Goal: Task Accomplishment & Management: Use online tool/utility

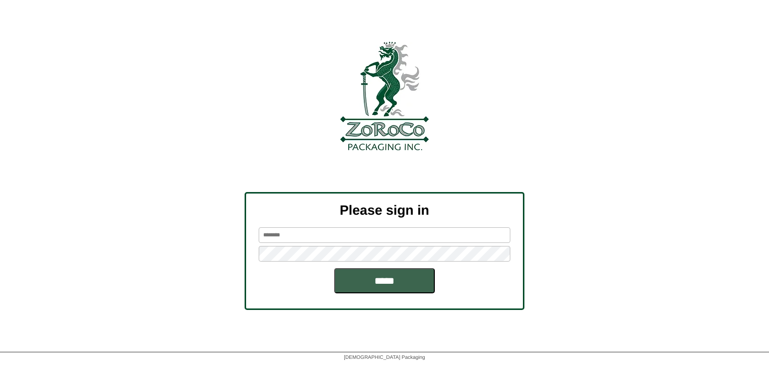
click at [289, 234] on input "text" at bounding box center [385, 235] width 252 height 16
type input "*"
type input "*******"
click at [334, 268] on input "*****" at bounding box center [384, 280] width 101 height 25
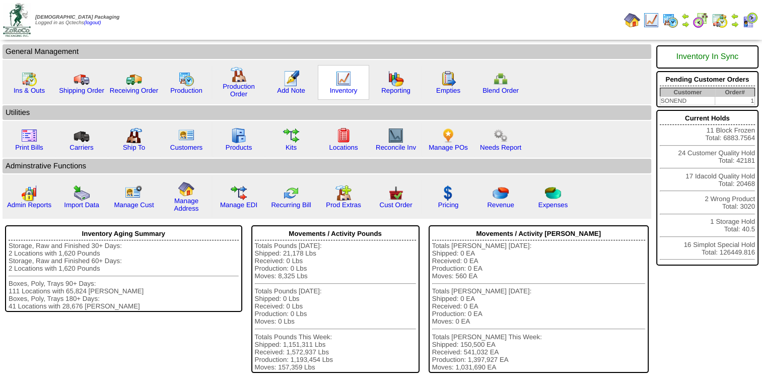
click at [347, 77] on img at bounding box center [343, 78] width 16 height 16
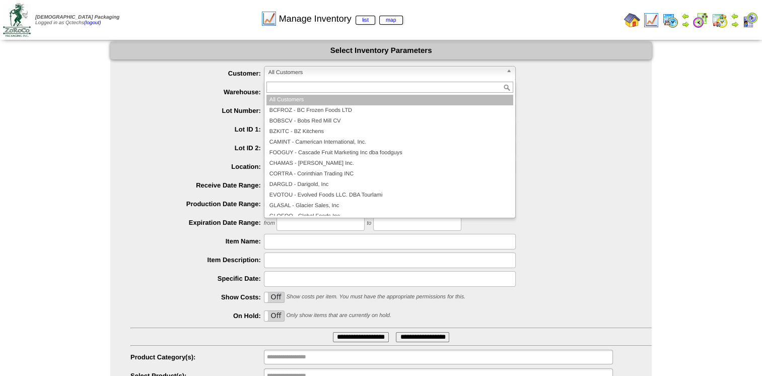
click at [347, 77] on span "All Customers" at bounding box center [385, 72] width 234 height 12
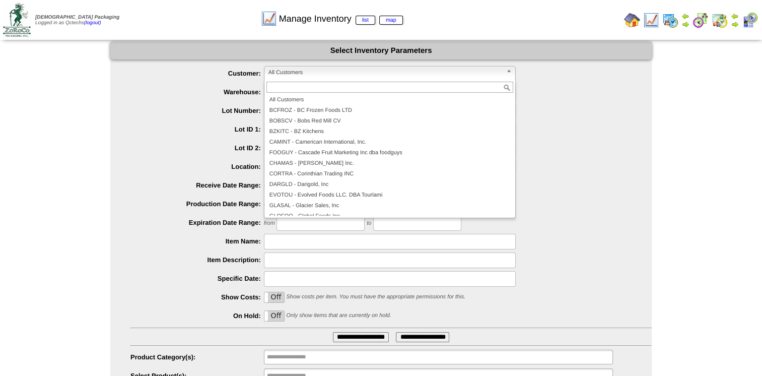
click at [121, 110] on ul "**********" at bounding box center [380, 225] width 541 height 318
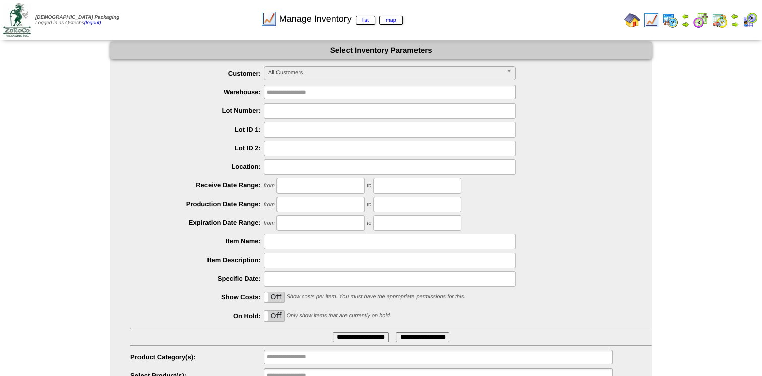
click at [332, 76] on span "All Customers" at bounding box center [385, 72] width 234 height 12
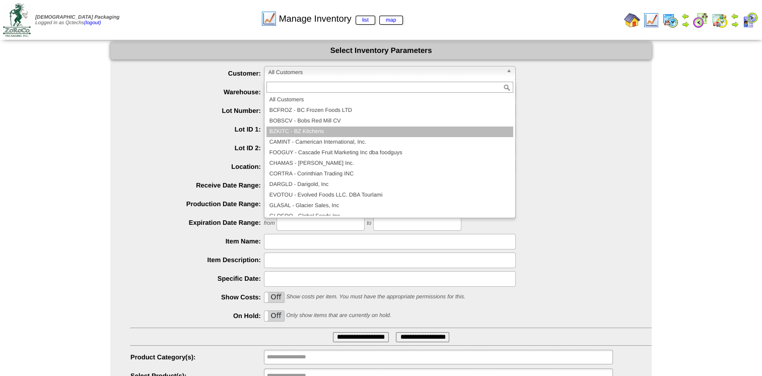
click at [305, 129] on li "BZKITC - BZ Kitchens" at bounding box center [389, 131] width 247 height 11
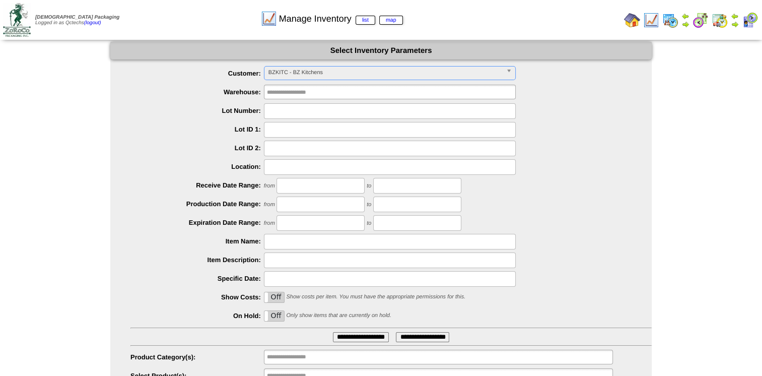
scroll to position [44, 0]
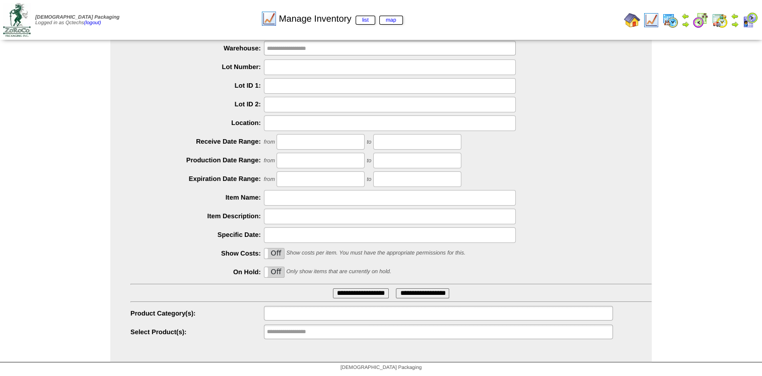
click at [278, 312] on input "text" at bounding box center [299, 313] width 64 height 13
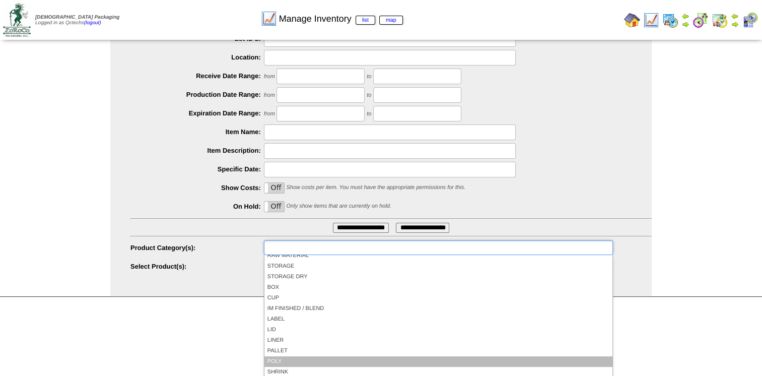
scroll to position [26, 0]
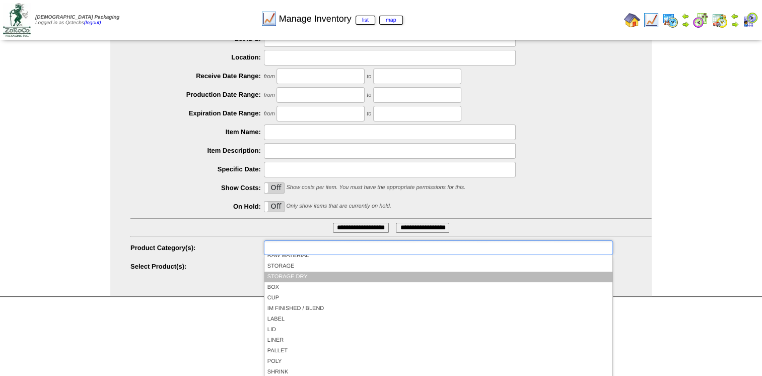
click at [291, 280] on li "STORAGE DRY" at bounding box center [438, 276] width 348 height 11
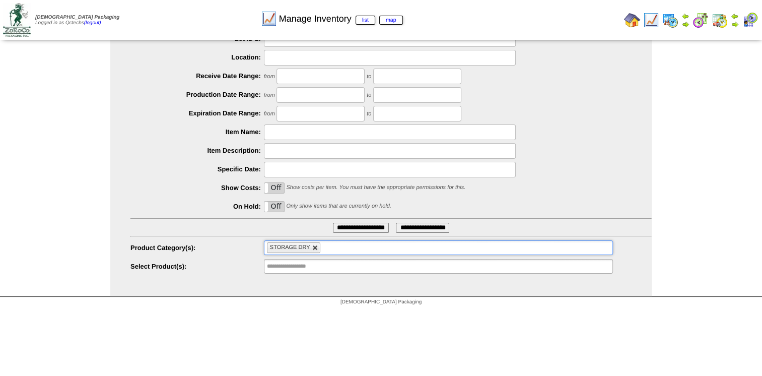
click at [317, 249] on link at bounding box center [315, 248] width 6 height 6
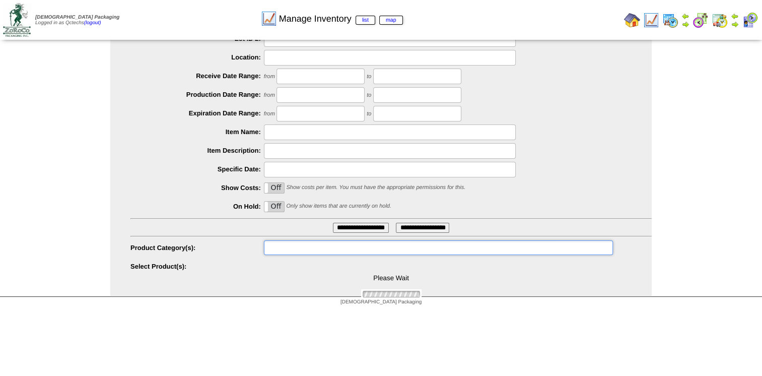
click at [317, 249] on ul at bounding box center [438, 247] width 349 height 15
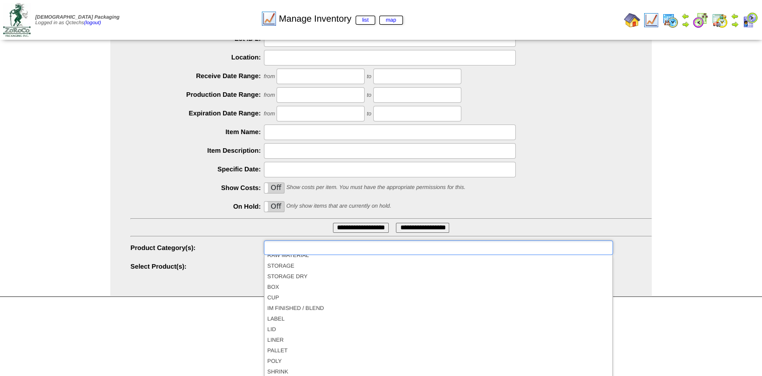
scroll to position [0, 0]
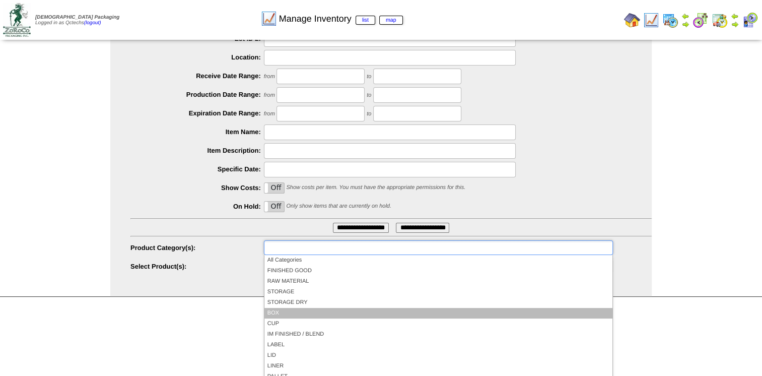
click at [294, 317] on li "BOX" at bounding box center [438, 313] width 348 height 11
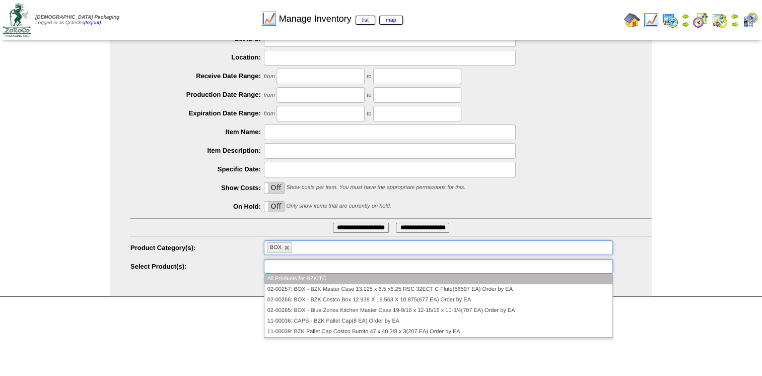
click at [286, 269] on input "text" at bounding box center [299, 266] width 64 height 13
click at [288, 246] on link at bounding box center [287, 248] width 6 height 6
type input "**********"
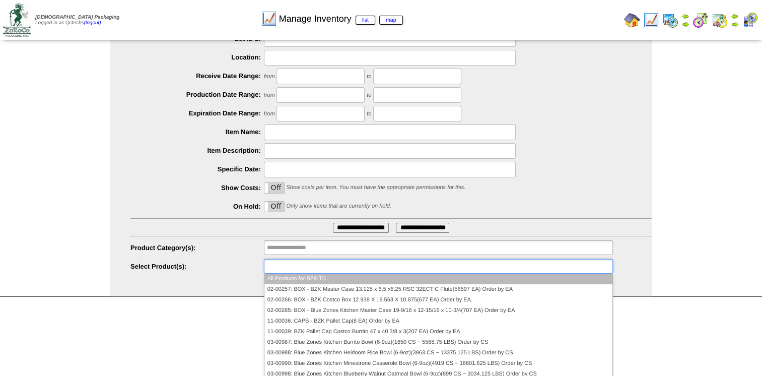
click at [276, 270] on input "text" at bounding box center [299, 266] width 64 height 13
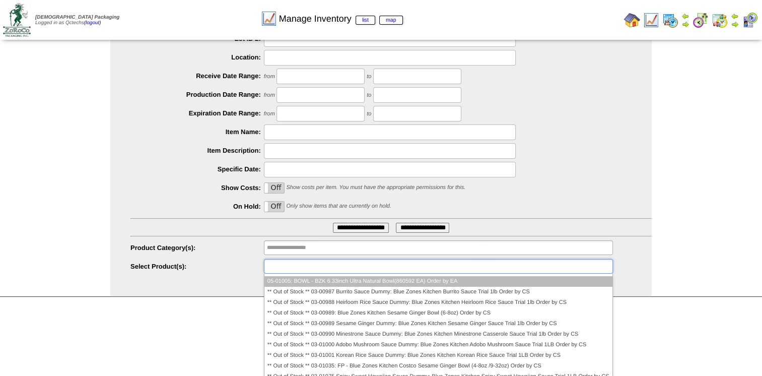
scroll to position [1536, 0]
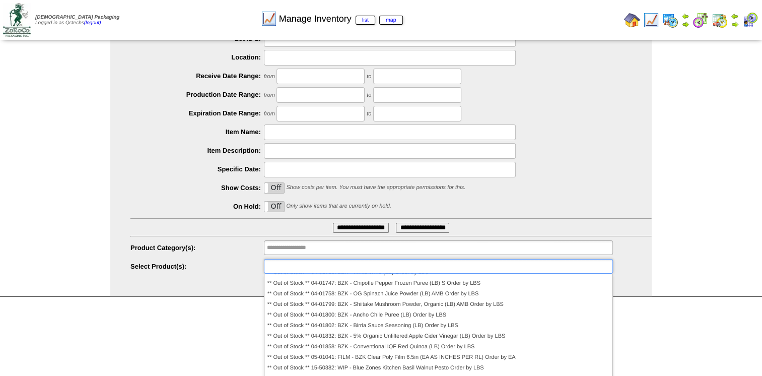
click at [147, 302] on div "[DEMOGRAPHIC_DATA] Packaging" at bounding box center [381, 303] width 762 height 14
type input "**********"
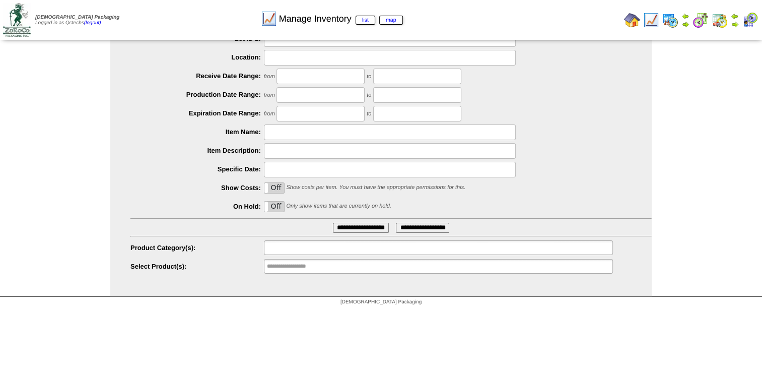
click at [313, 251] on input "text" at bounding box center [299, 247] width 64 height 13
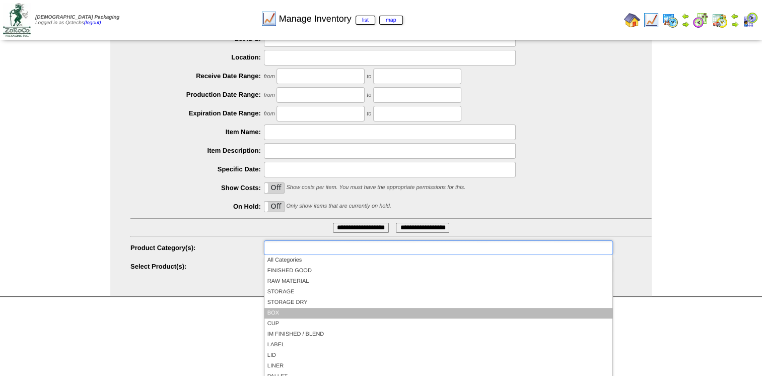
click at [297, 308] on li "BOX" at bounding box center [438, 313] width 348 height 11
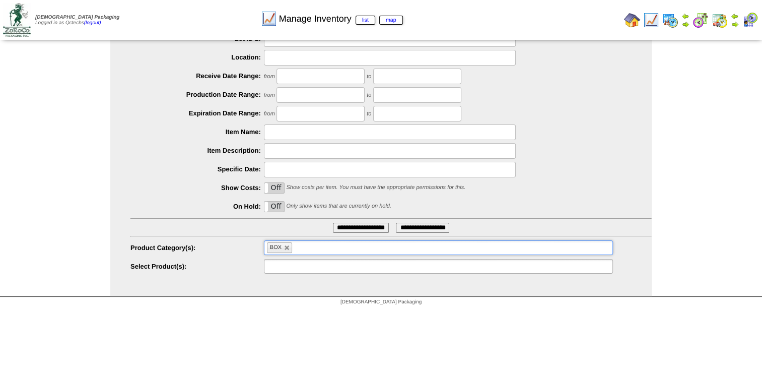
click at [295, 266] on input "text" at bounding box center [299, 266] width 64 height 13
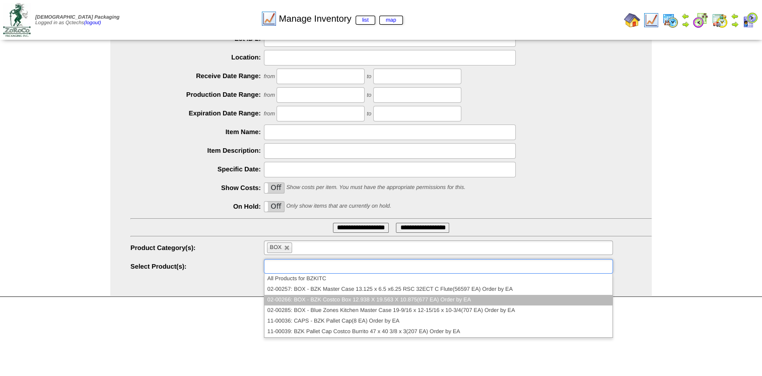
click at [423, 298] on li "02-00266: BOX - BZK Costco Box 12.938 X 19.563 X 10.875(677 EA) Order by EA" at bounding box center [438, 299] width 348 height 11
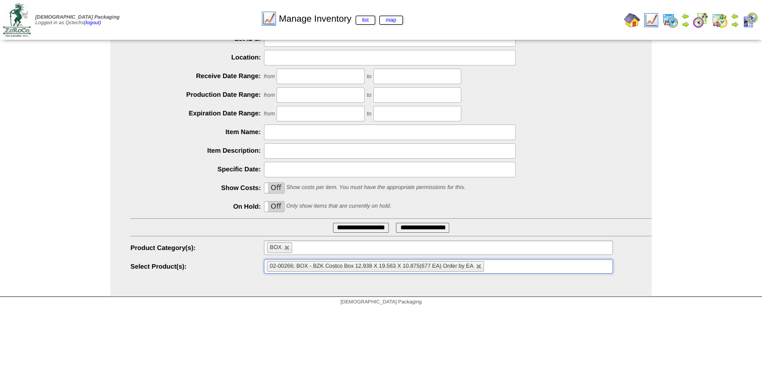
click at [355, 225] on input "**********" at bounding box center [361, 227] width 56 height 10
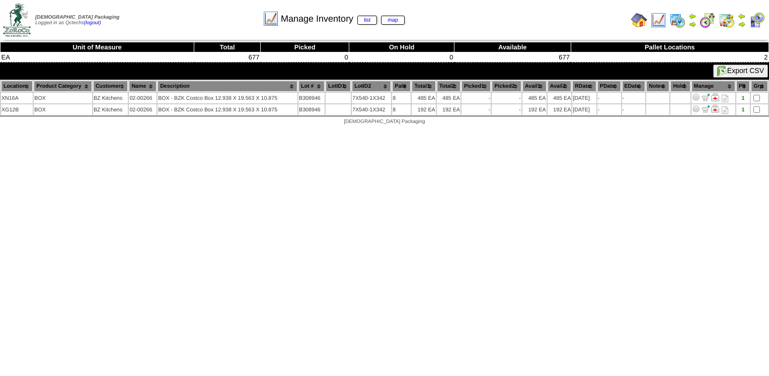
click at [660, 24] on img at bounding box center [658, 20] width 16 height 16
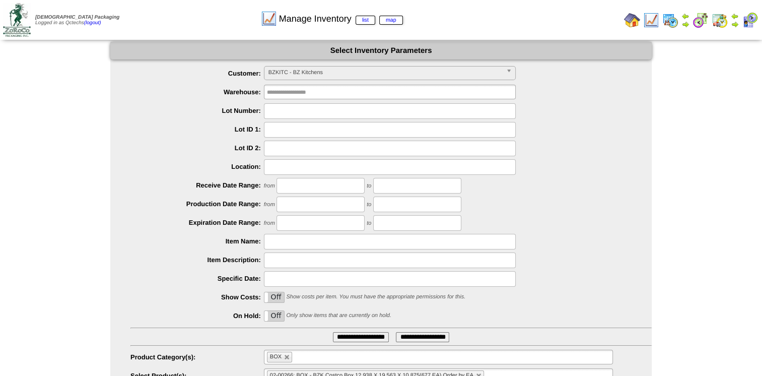
click at [636, 18] on img at bounding box center [632, 20] width 16 height 16
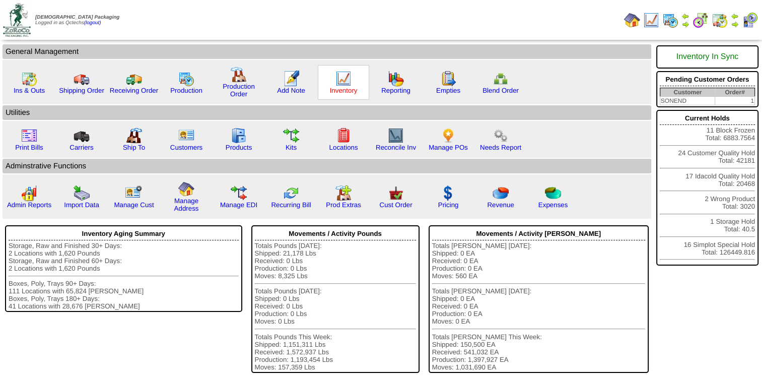
click at [344, 89] on link "Inventory" at bounding box center [344, 91] width 28 height 8
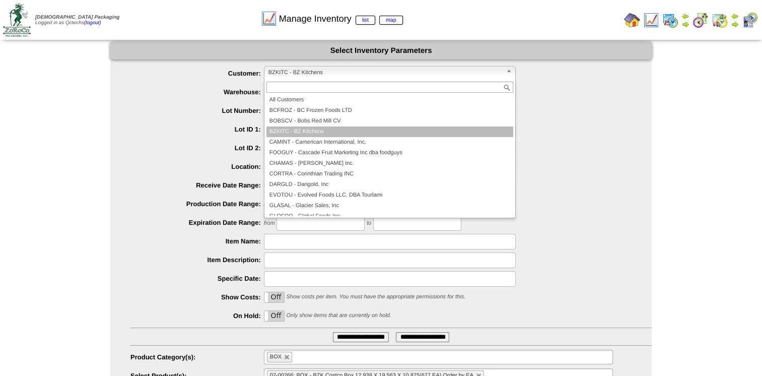
click at [357, 78] on span "BZKITC - BZ Kitchens" at bounding box center [385, 72] width 234 height 12
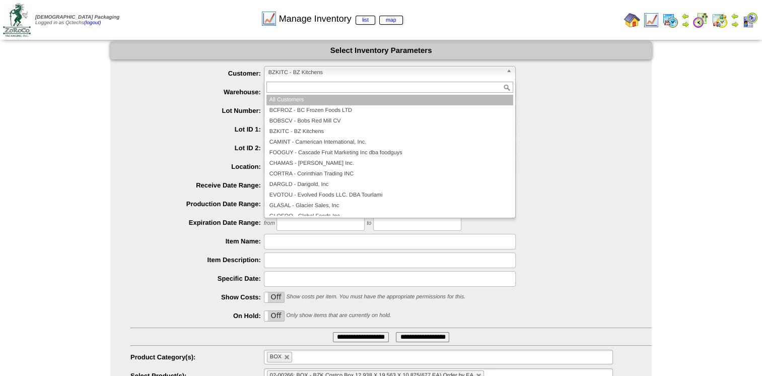
click at [306, 97] on li "All Customers" at bounding box center [389, 100] width 247 height 11
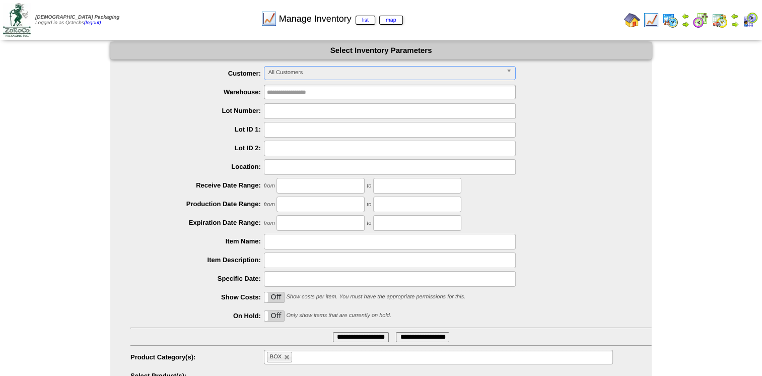
scroll to position [44, 0]
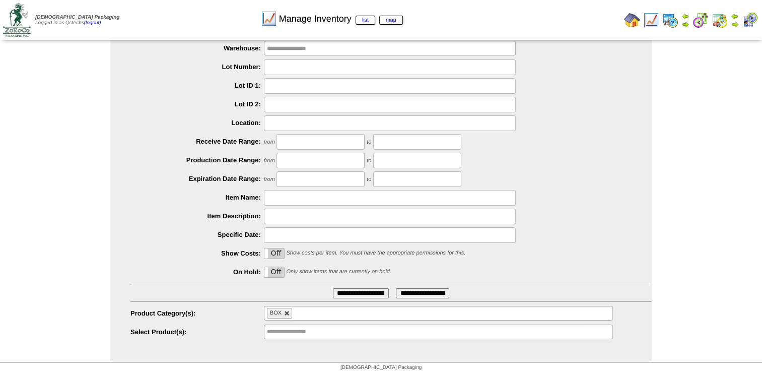
click at [284, 313] on link at bounding box center [287, 313] width 6 height 6
type input "**********"
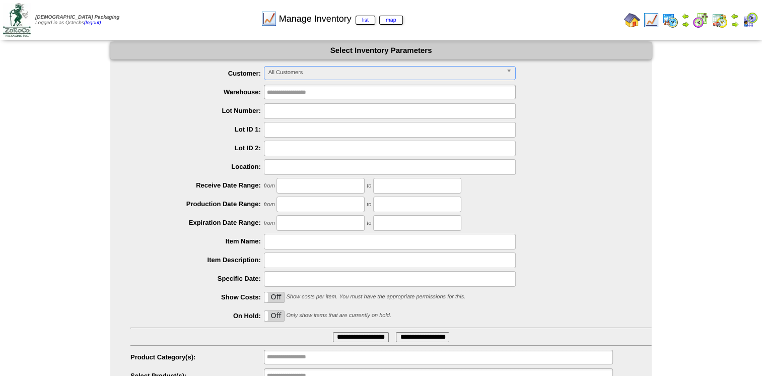
click at [378, 74] on span "All Customers" at bounding box center [385, 72] width 234 height 12
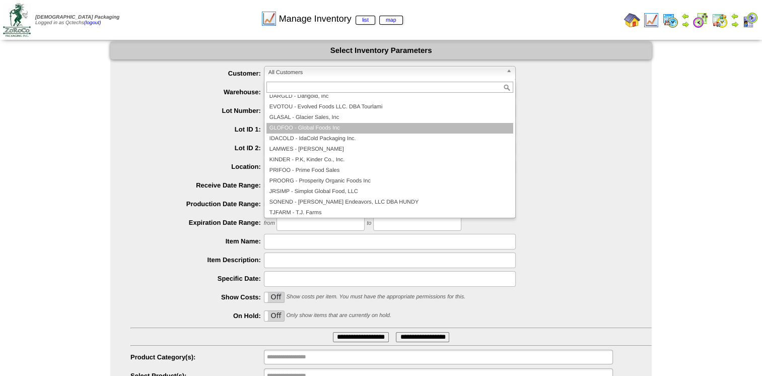
scroll to position [91, 0]
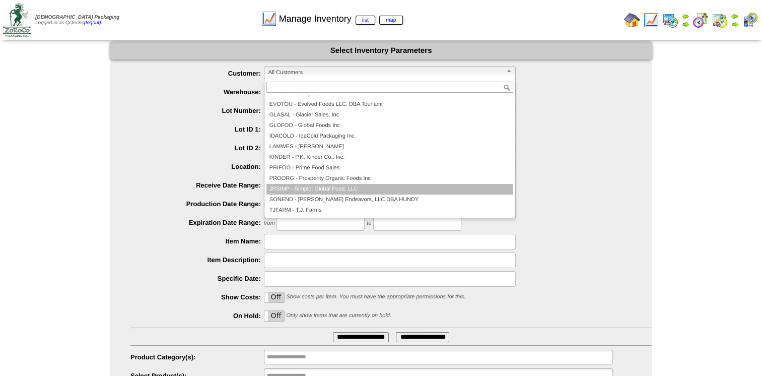
click at [315, 189] on li "JRSIMP - Simplot Global Food, LLC" at bounding box center [389, 189] width 247 height 11
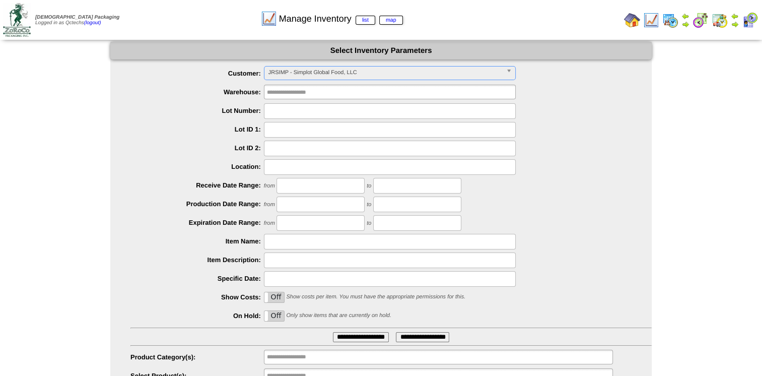
scroll to position [44, 0]
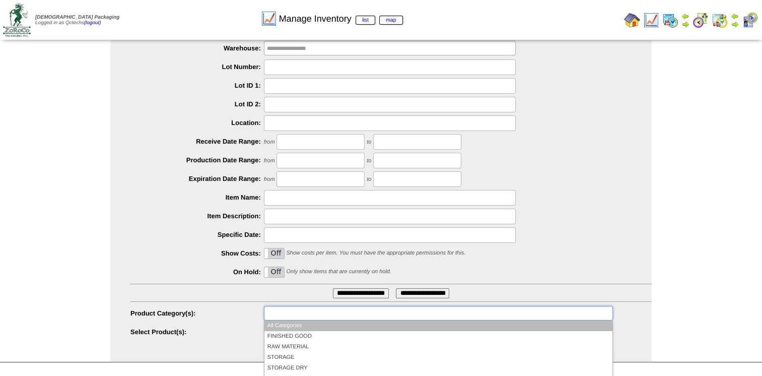
click at [290, 315] on input "text" at bounding box center [299, 313] width 64 height 13
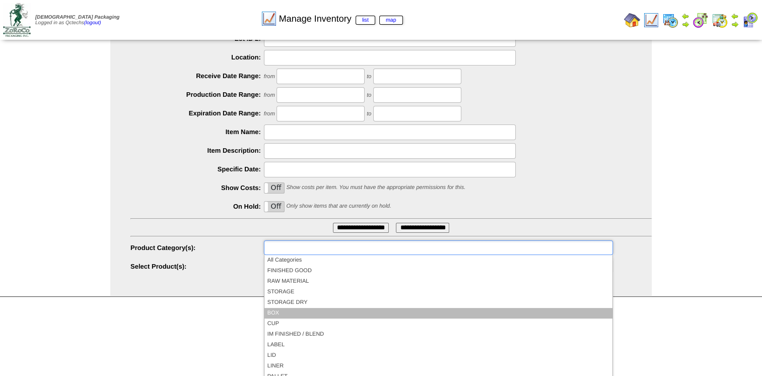
click at [290, 314] on li "BOX" at bounding box center [438, 313] width 348 height 11
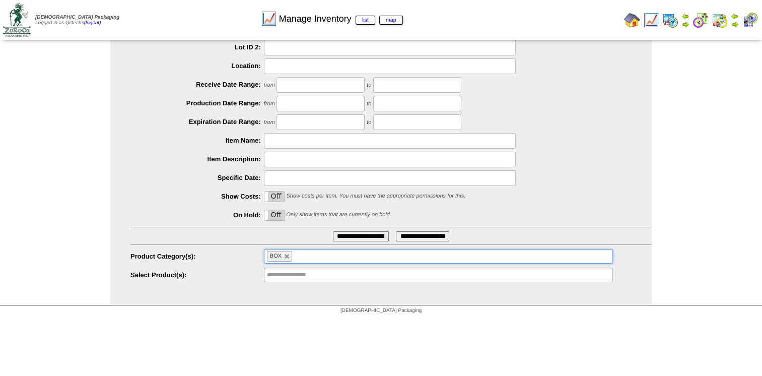
scroll to position [101, 0]
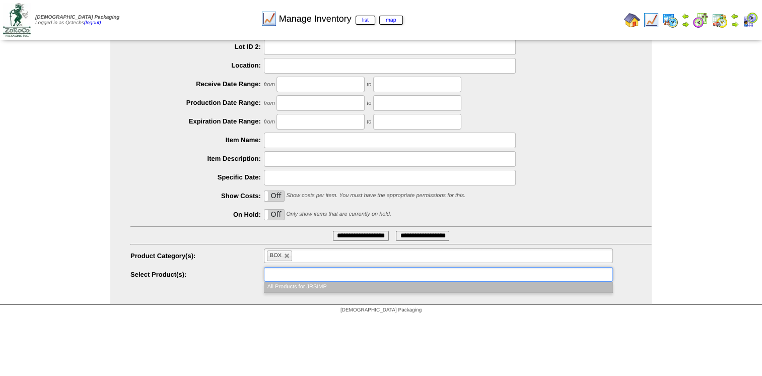
click at [294, 274] on input "text" at bounding box center [299, 274] width 64 height 13
click at [296, 285] on li "All Products for JRSIMP" at bounding box center [438, 286] width 348 height 11
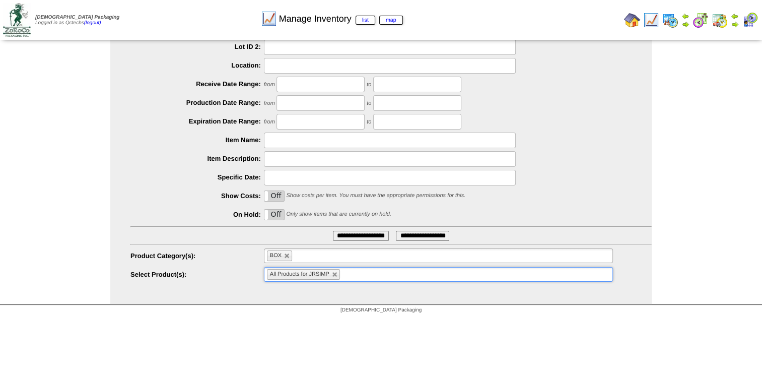
click at [350, 237] on input "**********" at bounding box center [361, 236] width 56 height 10
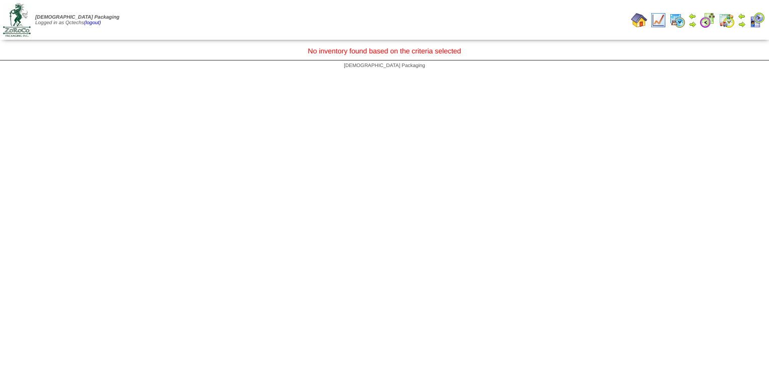
click at [659, 24] on img at bounding box center [658, 20] width 16 height 16
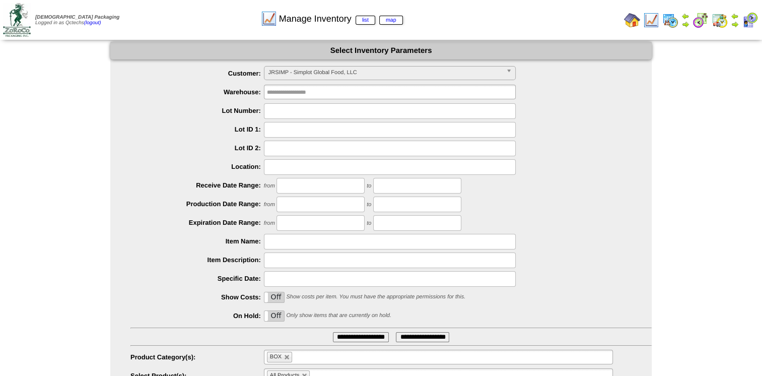
scroll to position [44, 0]
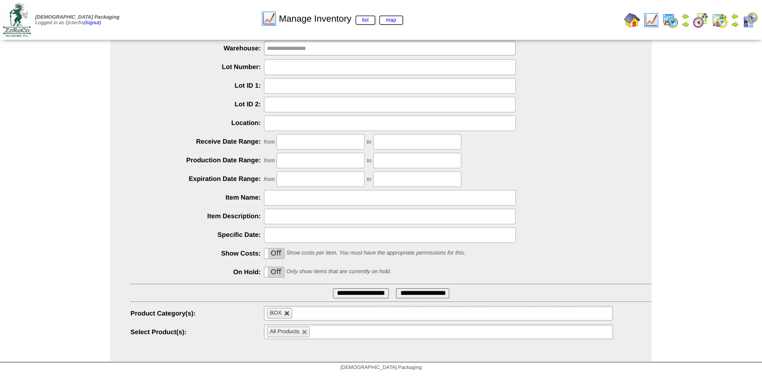
click at [286, 316] on link at bounding box center [287, 313] width 6 height 6
type input "**********"
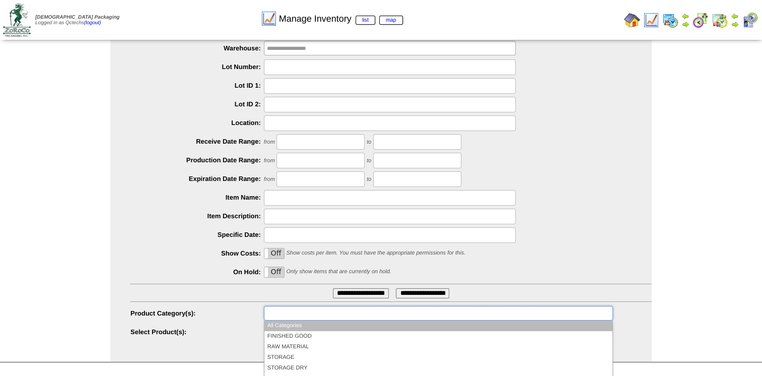
click at [292, 314] on input "text" at bounding box center [299, 313] width 64 height 13
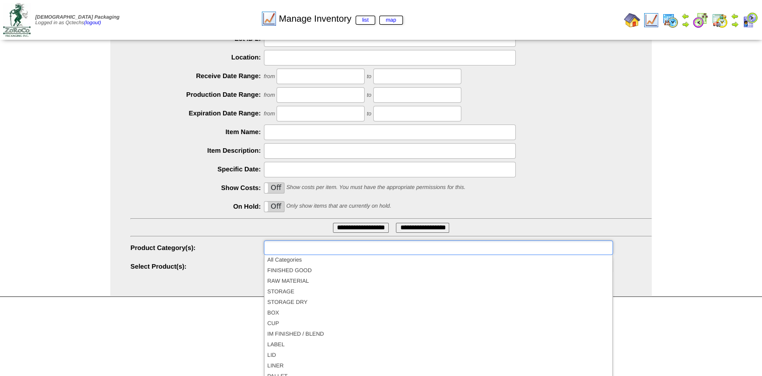
scroll to position [0, 0]
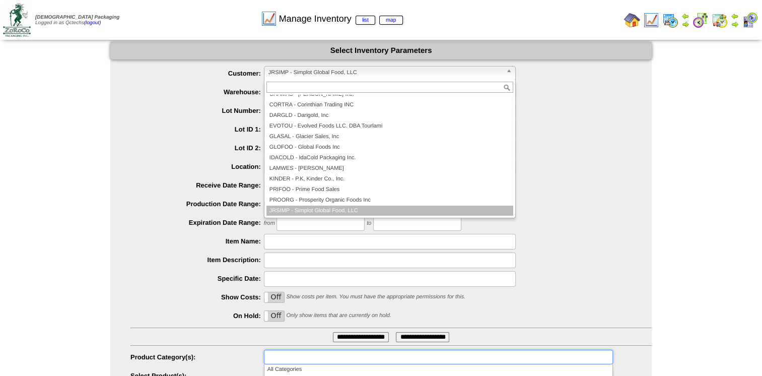
type input "**********"
click at [320, 71] on span "JRSIMP - Simplot Global Food, LLC" at bounding box center [385, 72] width 234 height 12
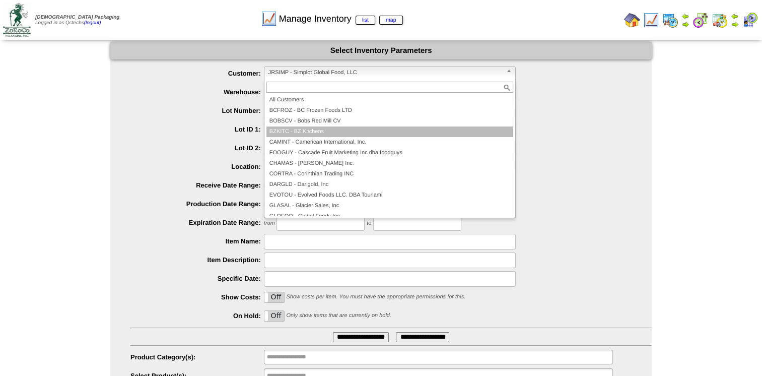
click at [323, 133] on li "BZKITC - BZ Kitchens" at bounding box center [389, 131] width 247 height 11
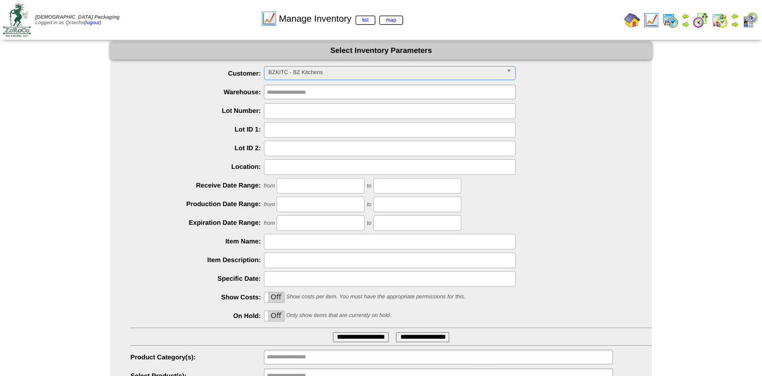
scroll to position [109, 0]
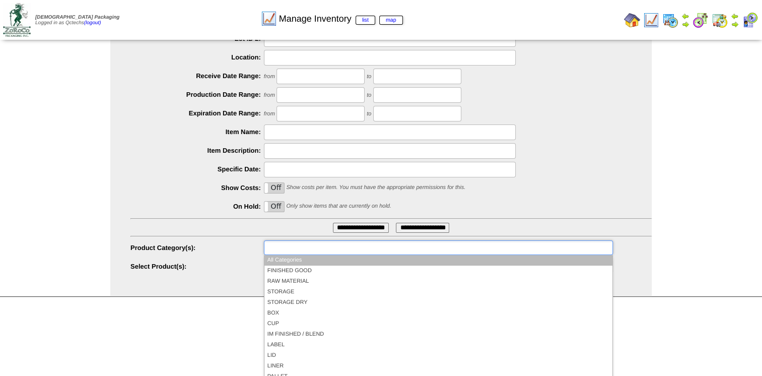
click at [301, 248] on input "text" at bounding box center [299, 247] width 64 height 13
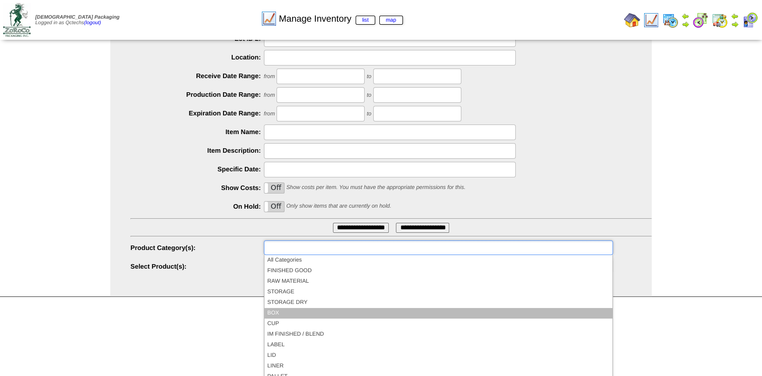
click at [289, 308] on li "BOX" at bounding box center [438, 313] width 348 height 11
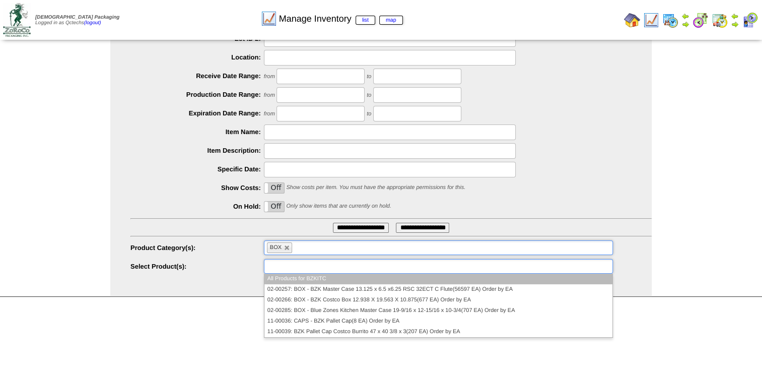
click at [317, 269] on input "text" at bounding box center [299, 266] width 64 height 13
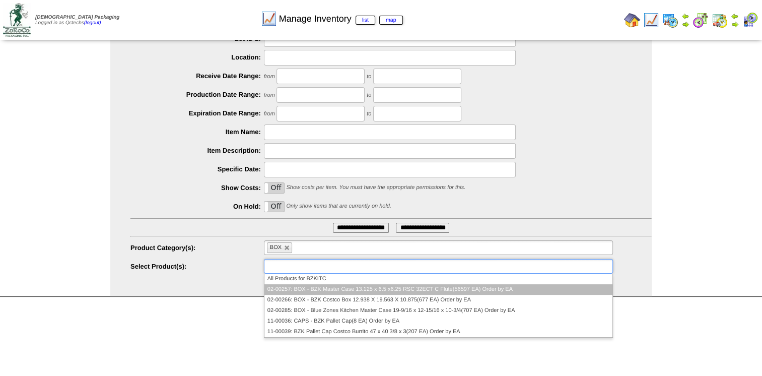
click at [320, 289] on li "02-00257: BOX - BZK Master Case 13.125 x 6.5 x6.25 RSC 32ECT C Flute(56597 EA) …" at bounding box center [438, 289] width 348 height 11
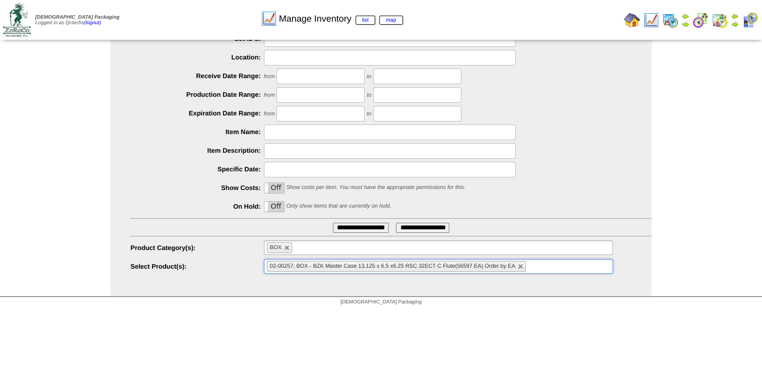
click at [333, 229] on input "**********" at bounding box center [361, 227] width 56 height 10
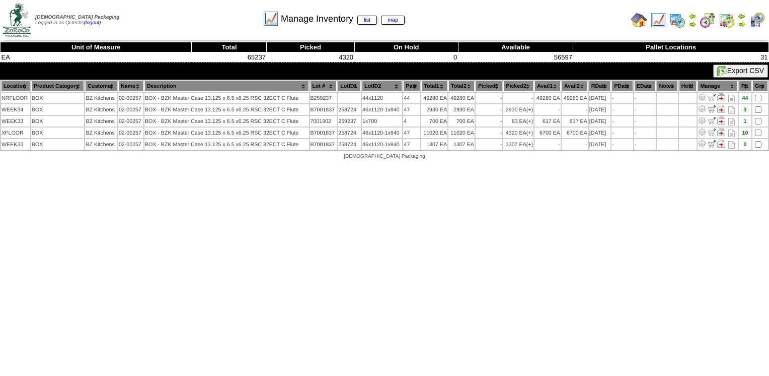
click at [655, 22] on img at bounding box center [658, 20] width 16 height 16
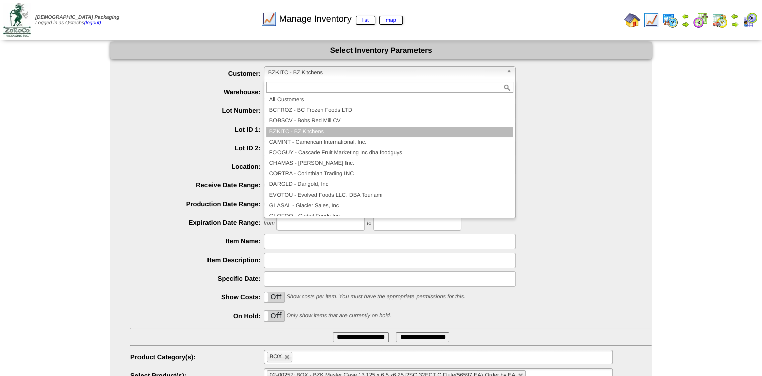
click at [470, 79] on link "BZKITC - BZ Kitchens" at bounding box center [390, 73] width 252 height 14
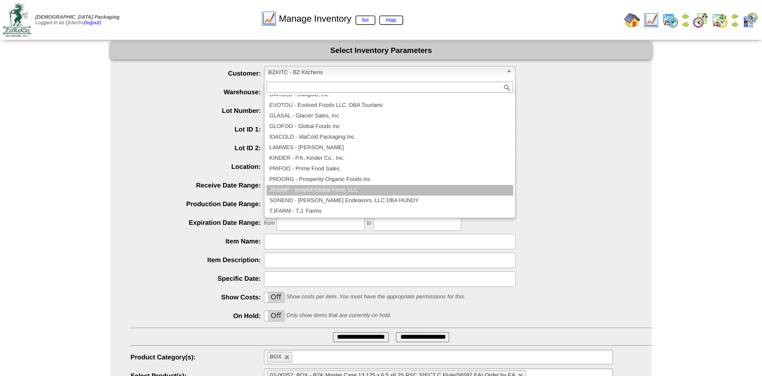
scroll to position [89, 0]
click at [342, 191] on li "JRSIMP - Simplot Global Food, LLC" at bounding box center [389, 190] width 247 height 11
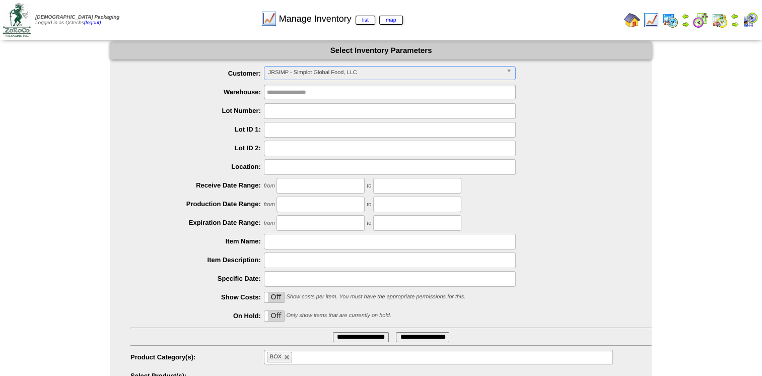
scroll to position [44, 0]
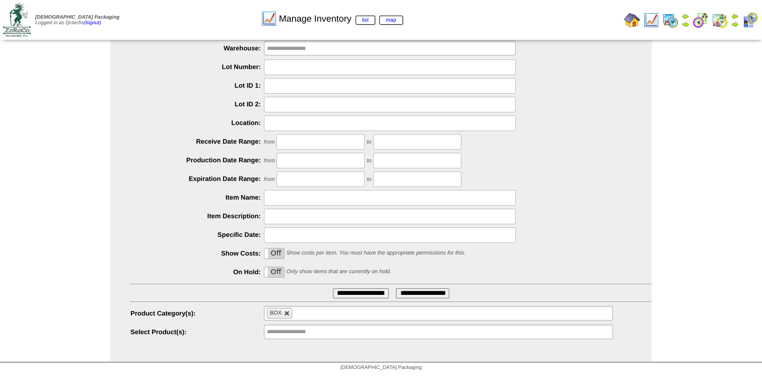
click at [286, 314] on link at bounding box center [287, 313] width 6 height 6
type input "**********"
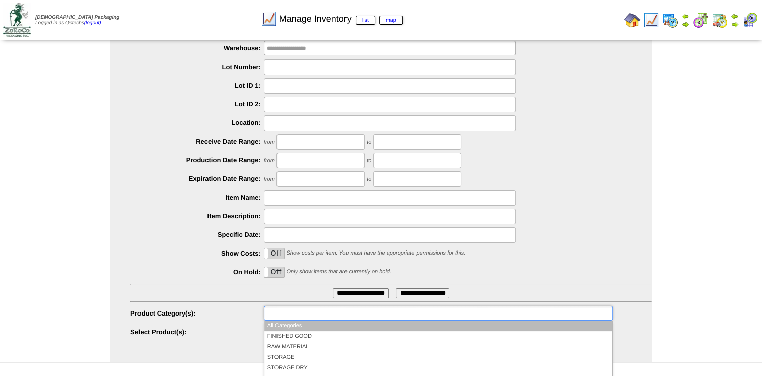
click at [300, 313] on input "text" at bounding box center [299, 313] width 64 height 13
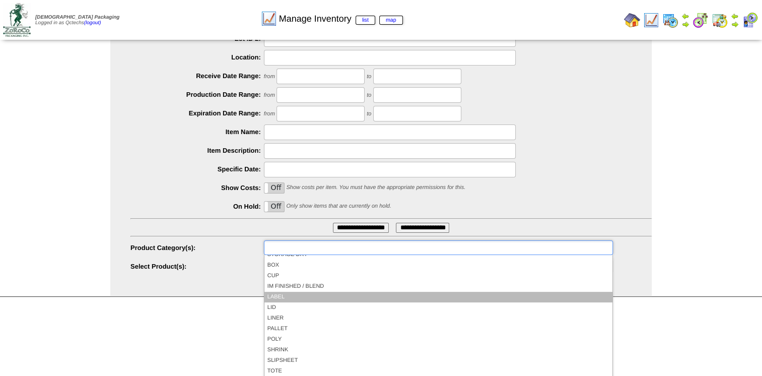
scroll to position [58, 0]
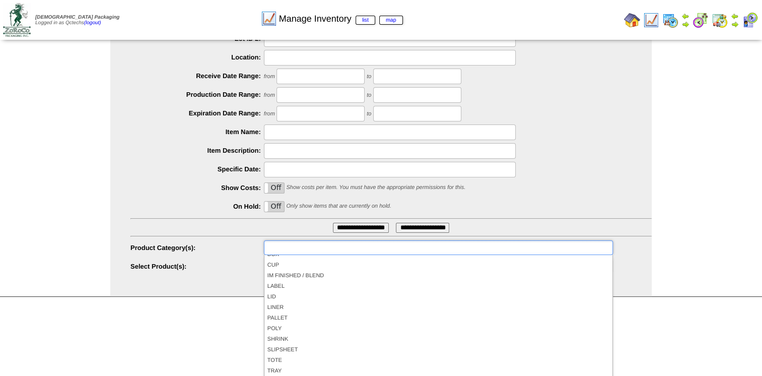
type input "**********"
click at [207, 306] on div "[DEMOGRAPHIC_DATA] Packaging" at bounding box center [381, 303] width 762 height 14
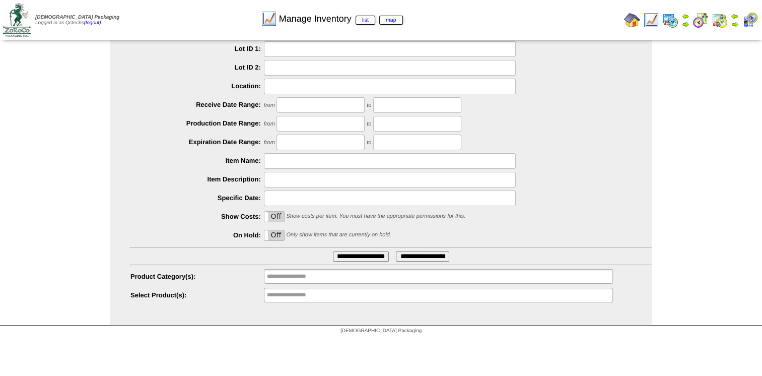
scroll to position [109, 0]
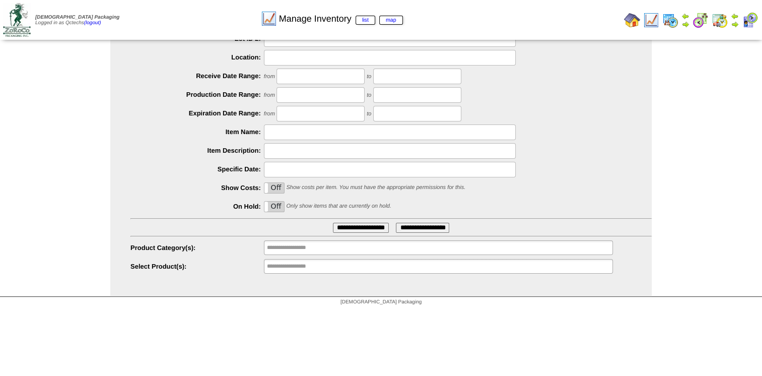
click at [351, 230] on input "**********" at bounding box center [361, 227] width 56 height 10
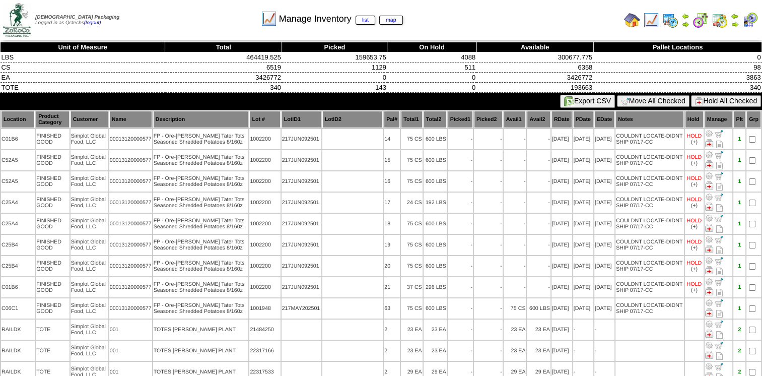
click at [351, 235] on td at bounding box center [352, 245] width 61 height 20
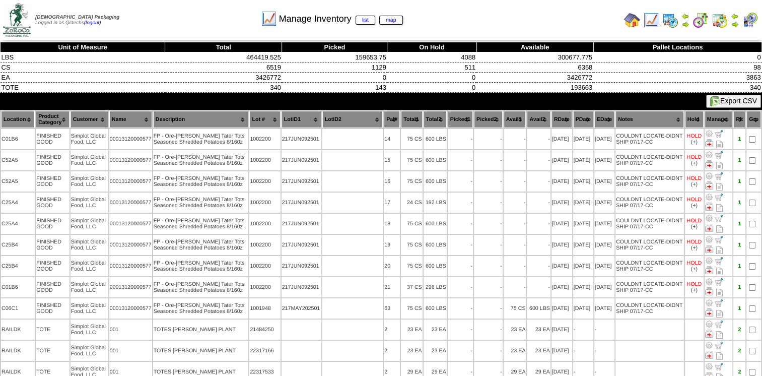
click at [648, 21] on img at bounding box center [651, 20] width 16 height 16
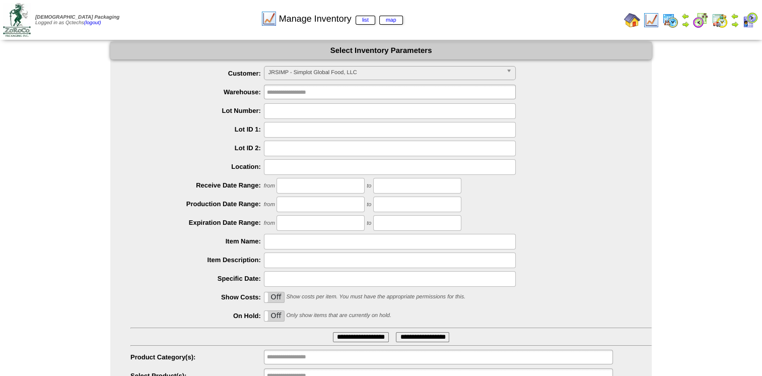
scroll to position [44, 0]
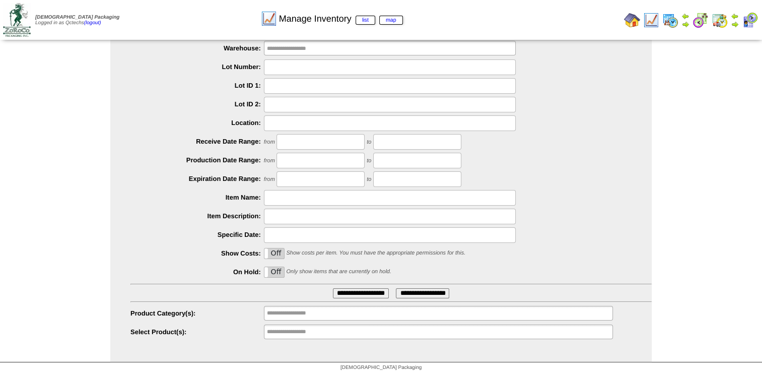
click at [288, 63] on input "text" at bounding box center [390, 67] width 252 height 16
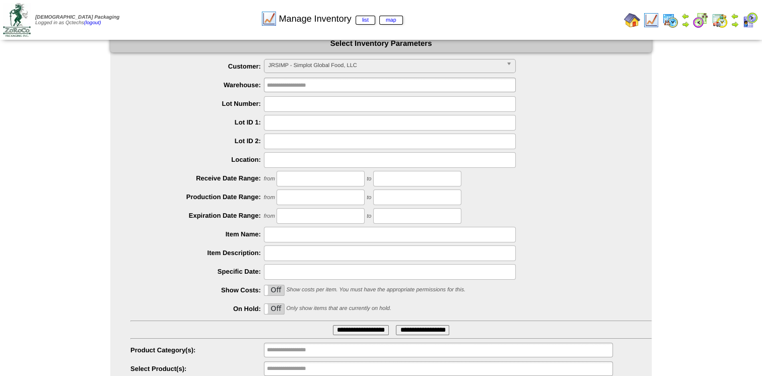
scroll to position [0, 0]
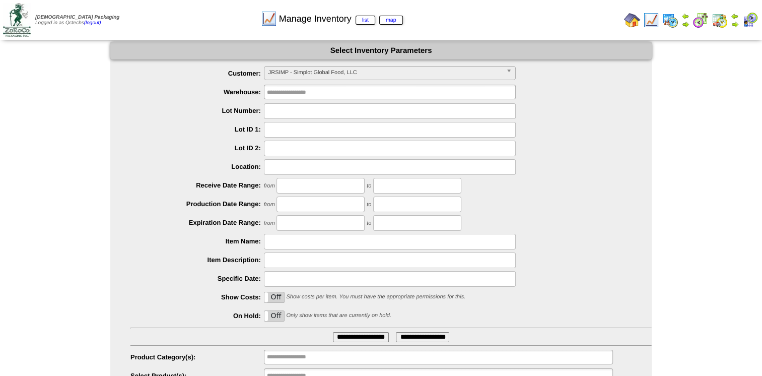
click at [400, 73] on span "JRSIMP - Simplot Global Food, LLC" at bounding box center [385, 72] width 234 height 12
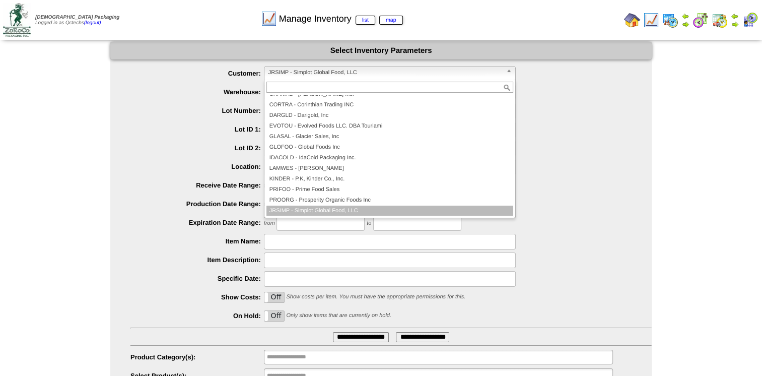
click at [400, 73] on span "JRSIMP - Simplot Global Food, LLC" at bounding box center [385, 72] width 234 height 12
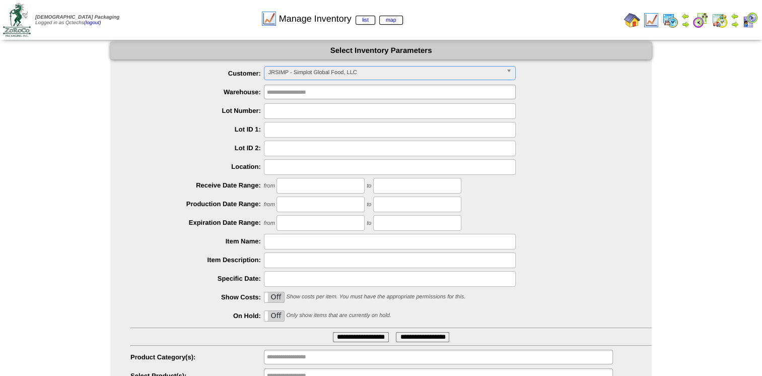
click at [400, 73] on span "JRSIMP - Simplot Global Food, LLC" at bounding box center [385, 72] width 234 height 12
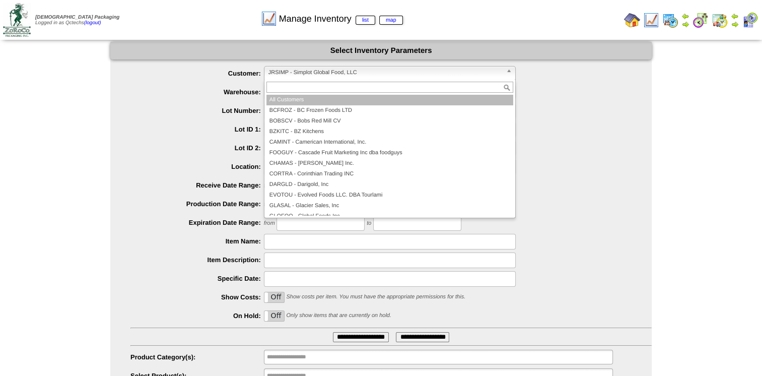
click at [311, 101] on li "All Customers" at bounding box center [389, 100] width 247 height 11
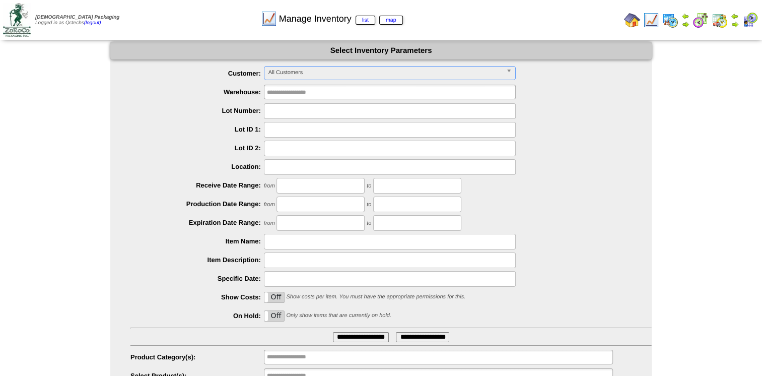
click at [315, 76] on span "All Customers" at bounding box center [385, 72] width 234 height 12
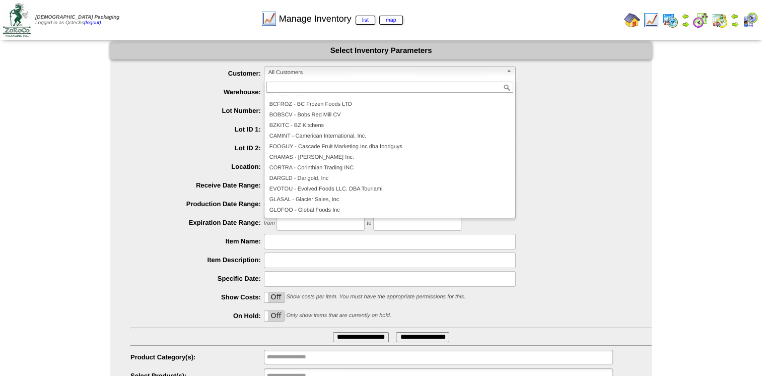
scroll to position [27, 0]
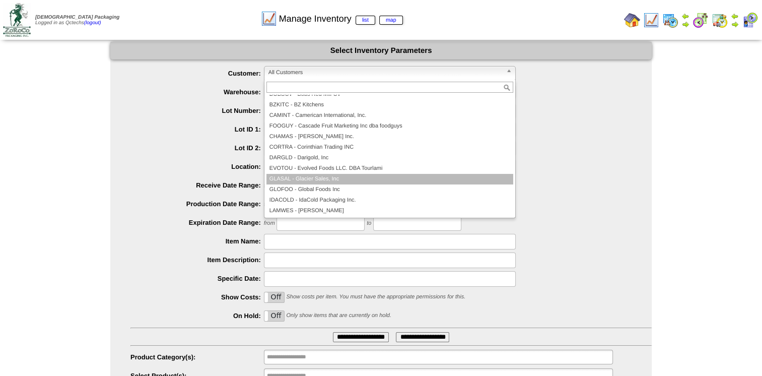
click at [331, 174] on li "GLASAL - Glacier Sales, Inc" at bounding box center [389, 179] width 247 height 11
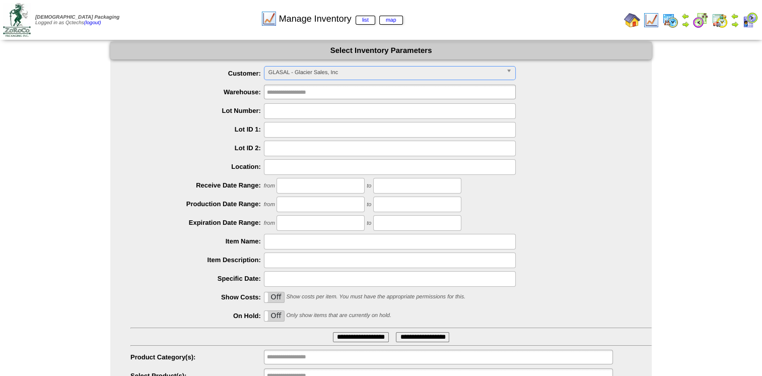
click at [282, 108] on input "text" at bounding box center [390, 111] width 252 height 16
click at [635, 25] on img at bounding box center [632, 20] width 16 height 16
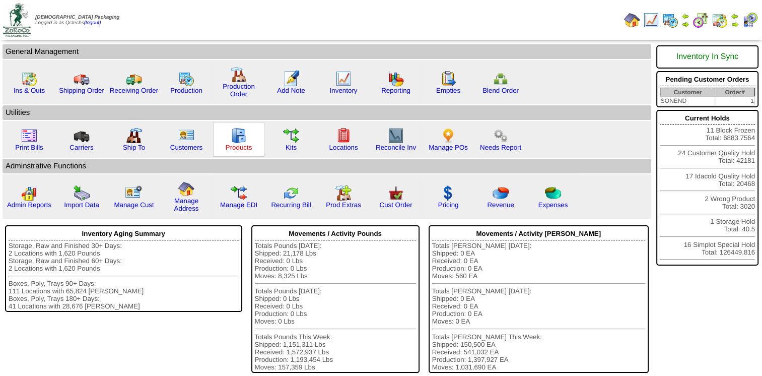
click at [234, 145] on link "Products" at bounding box center [239, 147] width 27 height 8
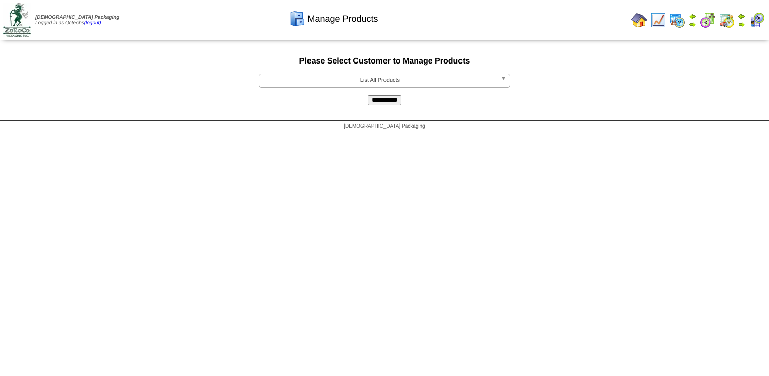
click at [397, 100] on input "**********" at bounding box center [384, 100] width 33 height 10
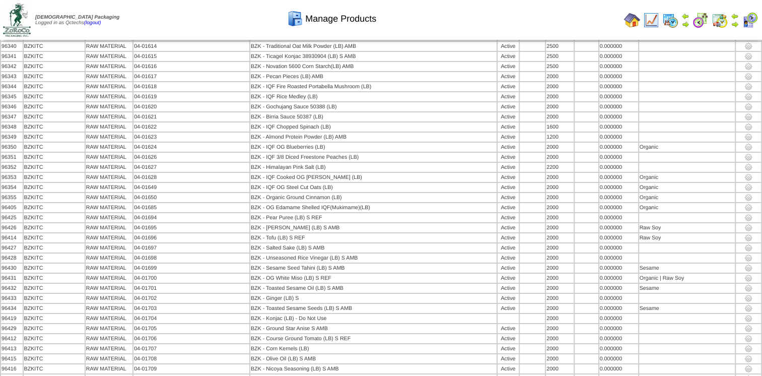
scroll to position [3562, 0]
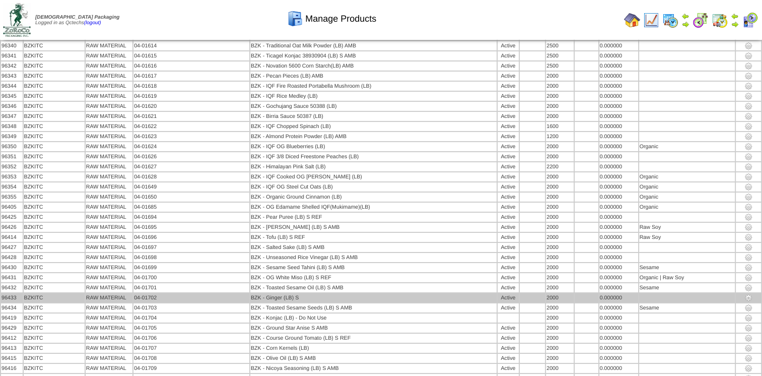
click at [613, 293] on td "0.000000" at bounding box center [618, 297] width 39 height 9
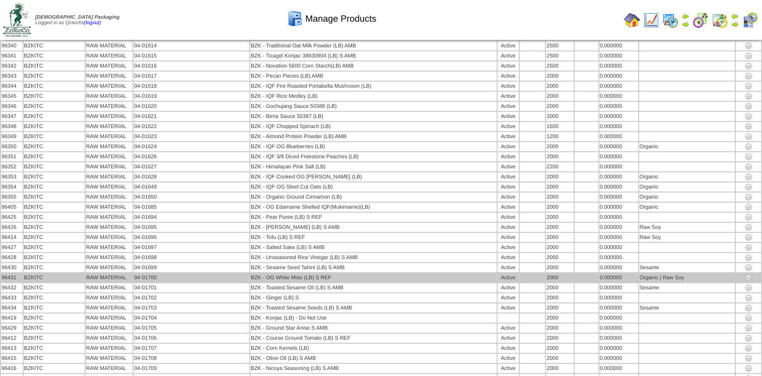
click at [639, 273] on td "Organic | Raw Soy" at bounding box center [687, 277] width 96 height 9
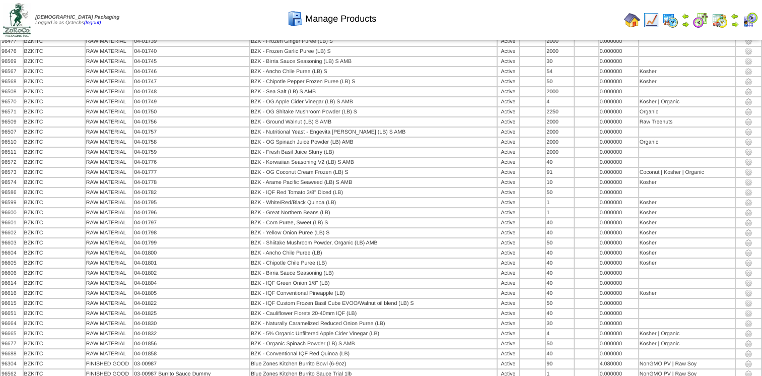
scroll to position [4009, 0]
click at [637, 19] on img at bounding box center [632, 20] width 16 height 16
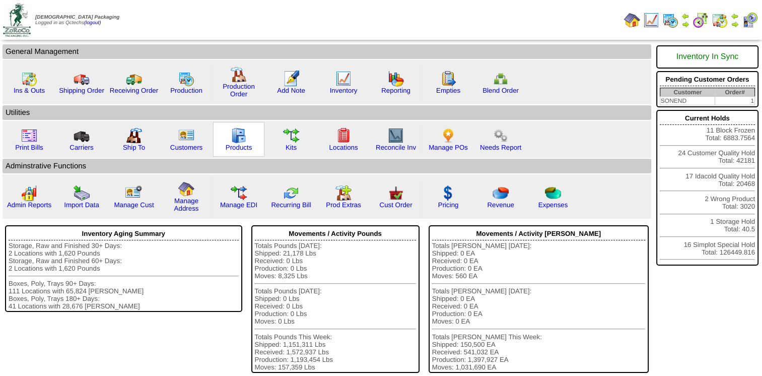
click at [236, 140] on img at bounding box center [239, 135] width 16 height 16
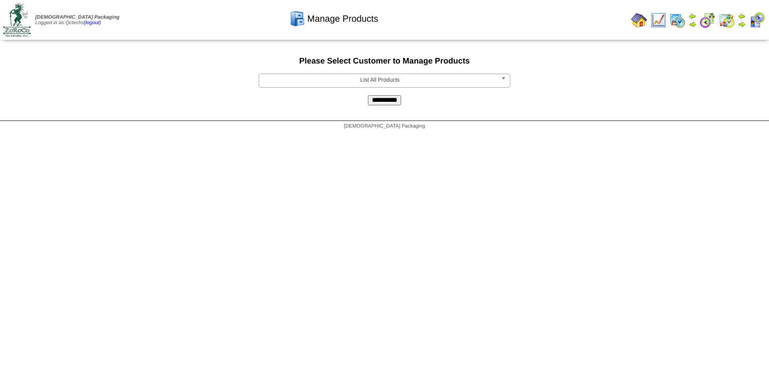
click at [388, 105] on input "**********" at bounding box center [384, 100] width 33 height 10
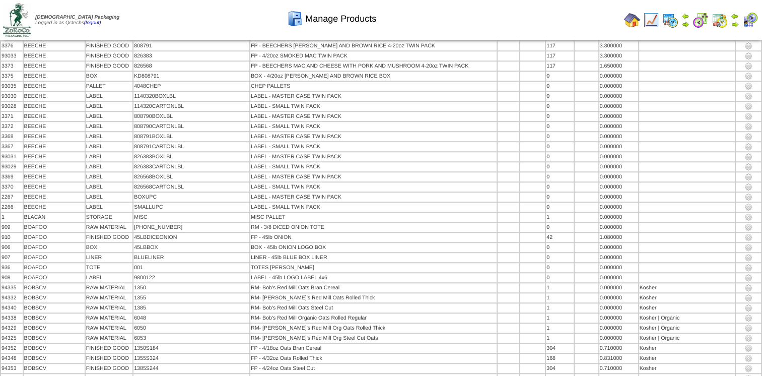
scroll to position [723, 0]
click at [670, 17] on img at bounding box center [670, 20] width 16 height 16
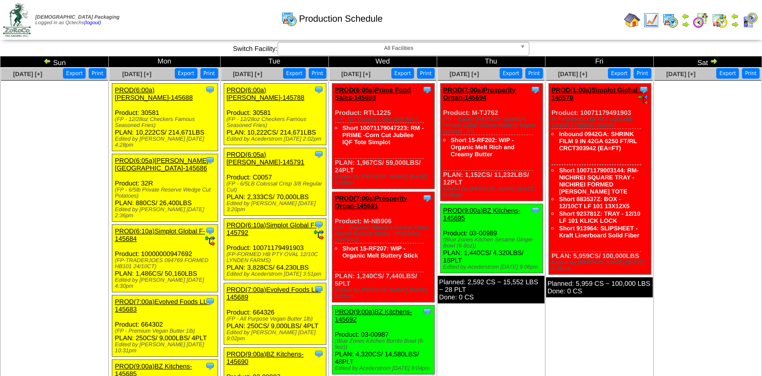
click at [163, 89] on link "PROD(6:00a)[PERSON_NAME]-145688" at bounding box center [154, 93] width 78 height 15
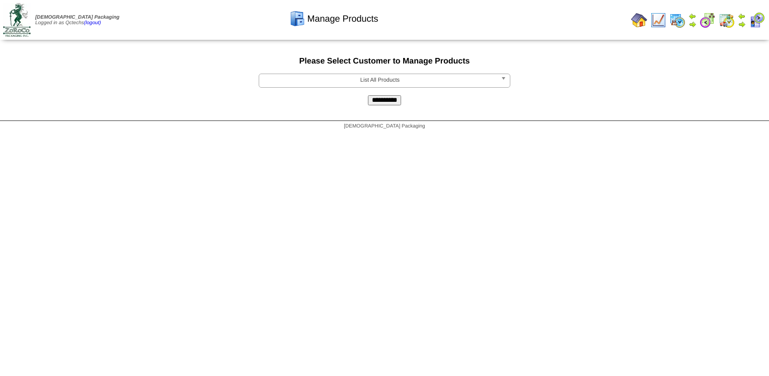
click at [681, 17] on img at bounding box center [677, 20] width 16 height 16
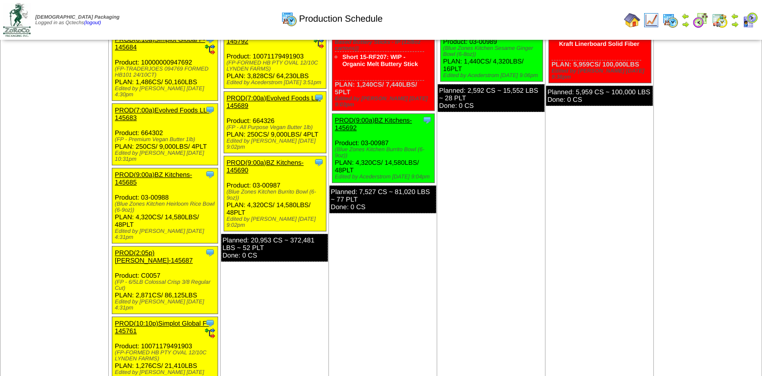
scroll to position [191, 0]
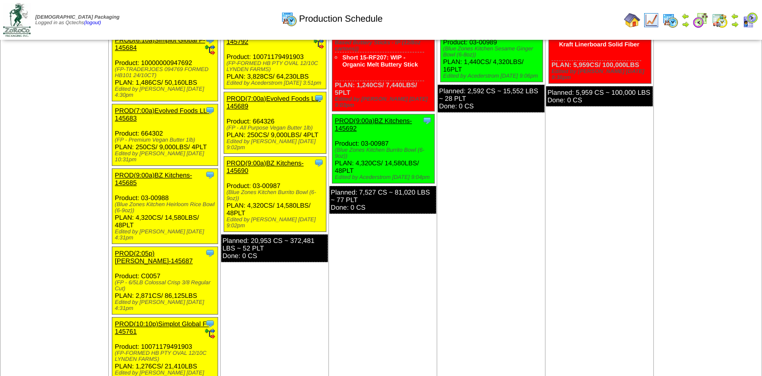
click at [158, 107] on link "PROD(7:00a)Evolved Foods LL-145683" at bounding box center [162, 114] width 94 height 15
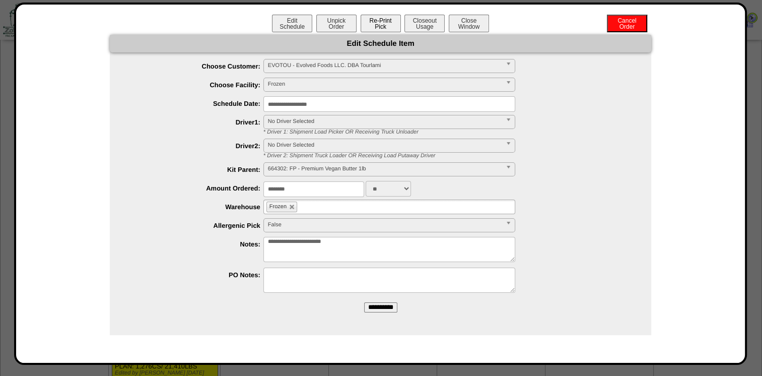
click at [379, 24] on button "Re-Print Pick" at bounding box center [380, 24] width 40 height 18
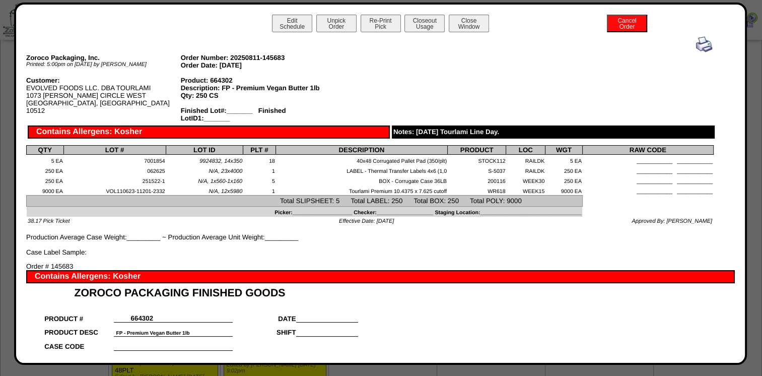
scroll to position [45, 0]
click at [697, 45] on img at bounding box center [704, 44] width 16 height 16
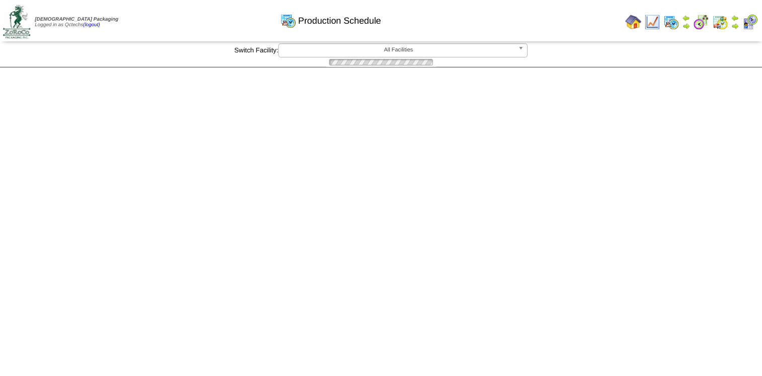
scroll to position [45, 0]
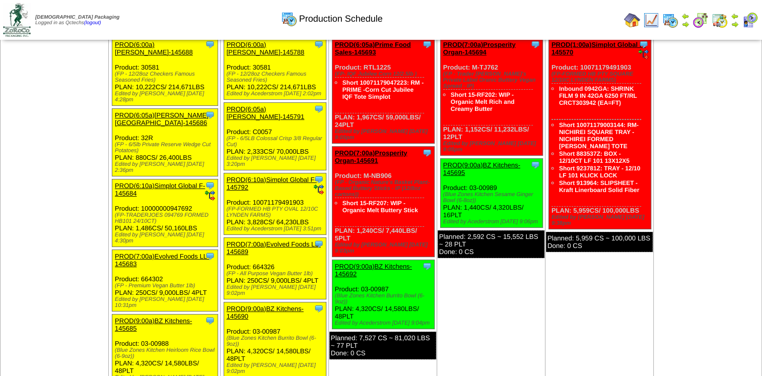
click at [634, 23] on img at bounding box center [632, 20] width 16 height 16
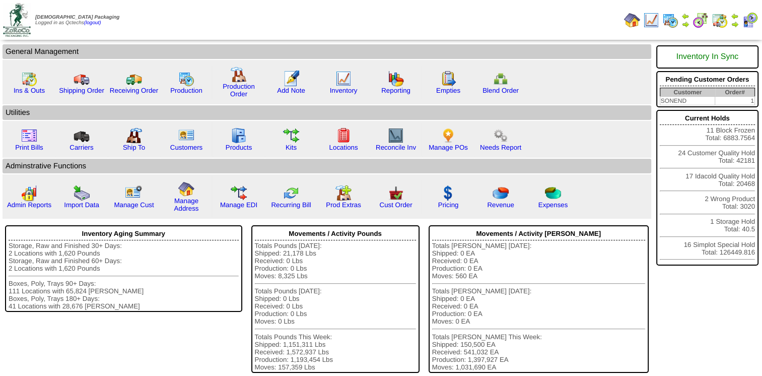
click at [634, 23] on img at bounding box center [632, 20] width 16 height 16
click at [341, 88] on link "Inventory" at bounding box center [344, 91] width 28 height 8
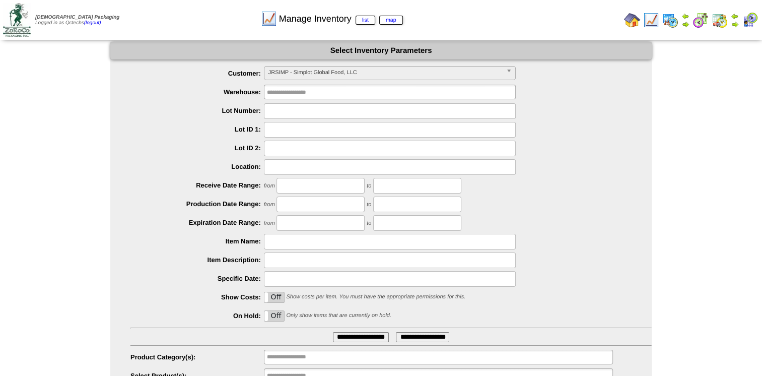
click at [555, 225] on div "from to" at bounding box center [390, 223] width 521 height 16
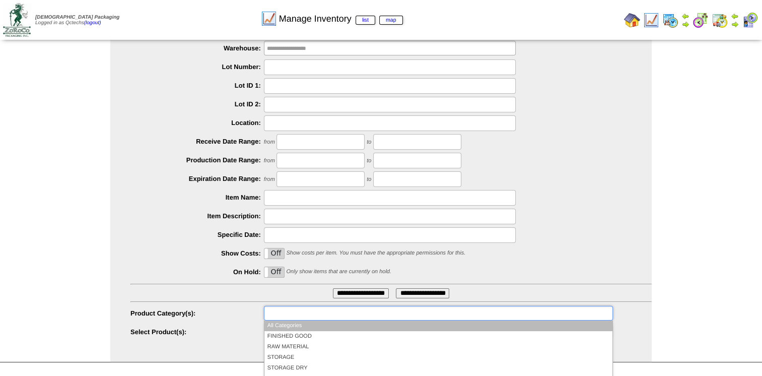
click at [437, 308] on ul at bounding box center [438, 313] width 349 height 15
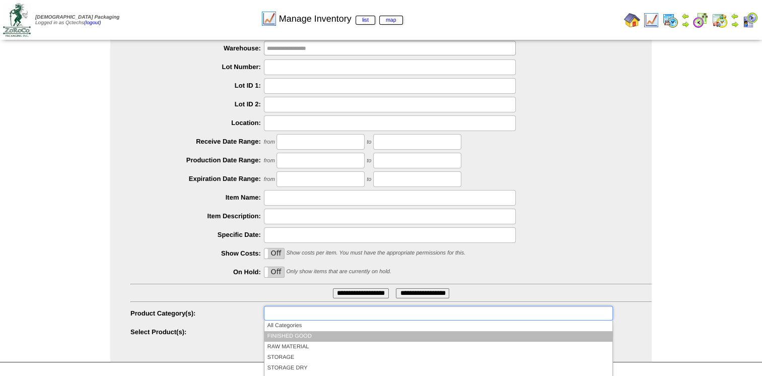
click at [401, 336] on li "FINISHED GOOD" at bounding box center [438, 336] width 348 height 11
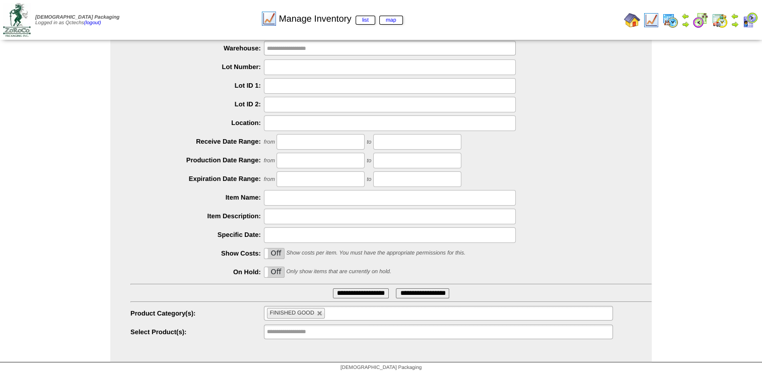
click at [382, 295] on input "**********" at bounding box center [361, 293] width 56 height 10
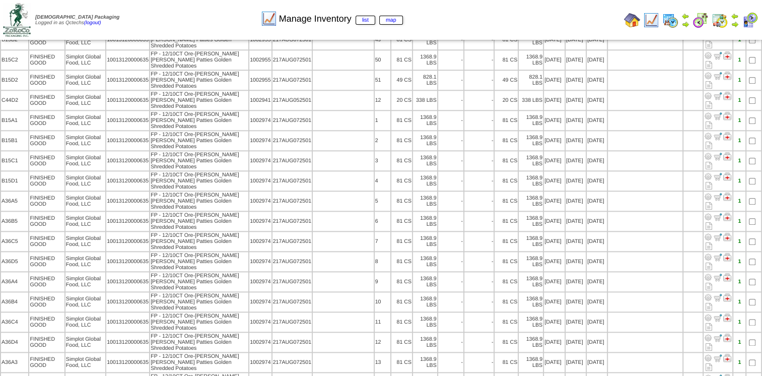
scroll to position [1117, 0]
